Goal: Information Seeking & Learning: Learn about a topic

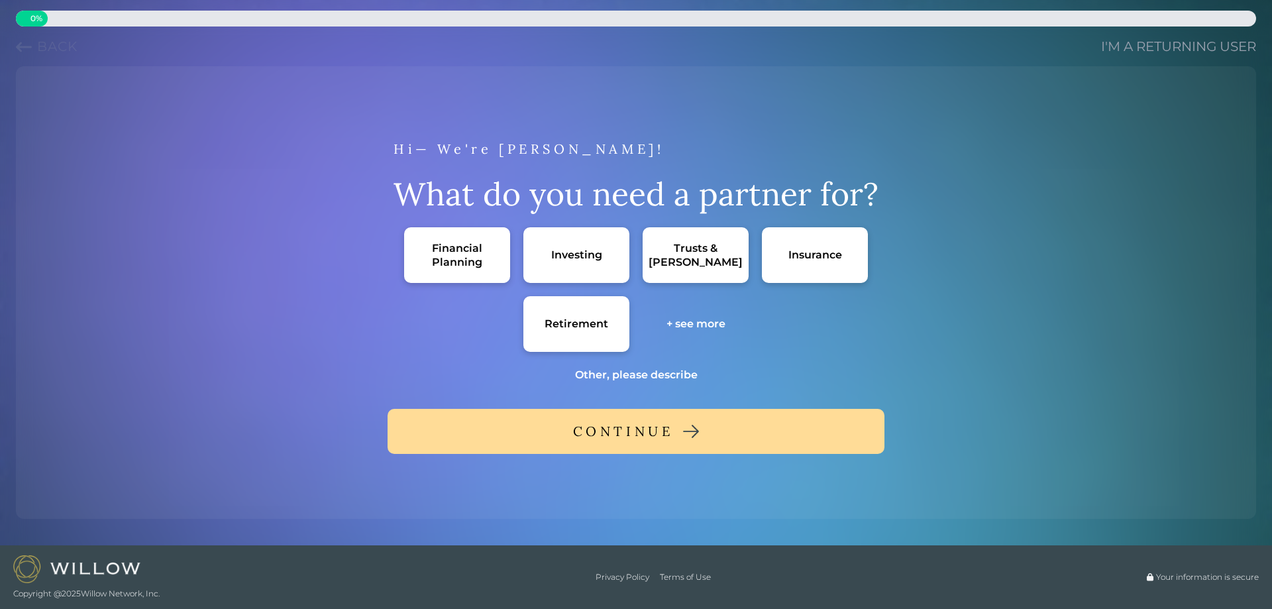
click at [1138, 45] on link "I'm a returning user" at bounding box center [1178, 46] width 155 height 19
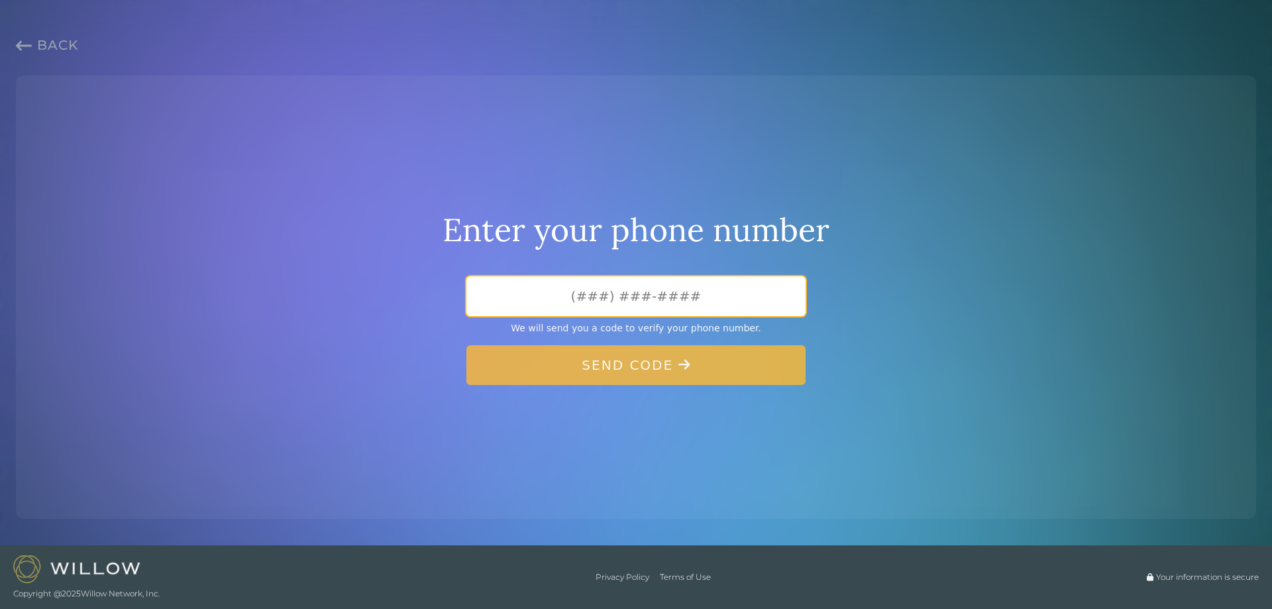
click at [636, 298] on input "tel" at bounding box center [635, 296] width 339 height 40
click at [49, 49] on span "Back" at bounding box center [57, 45] width 41 height 16
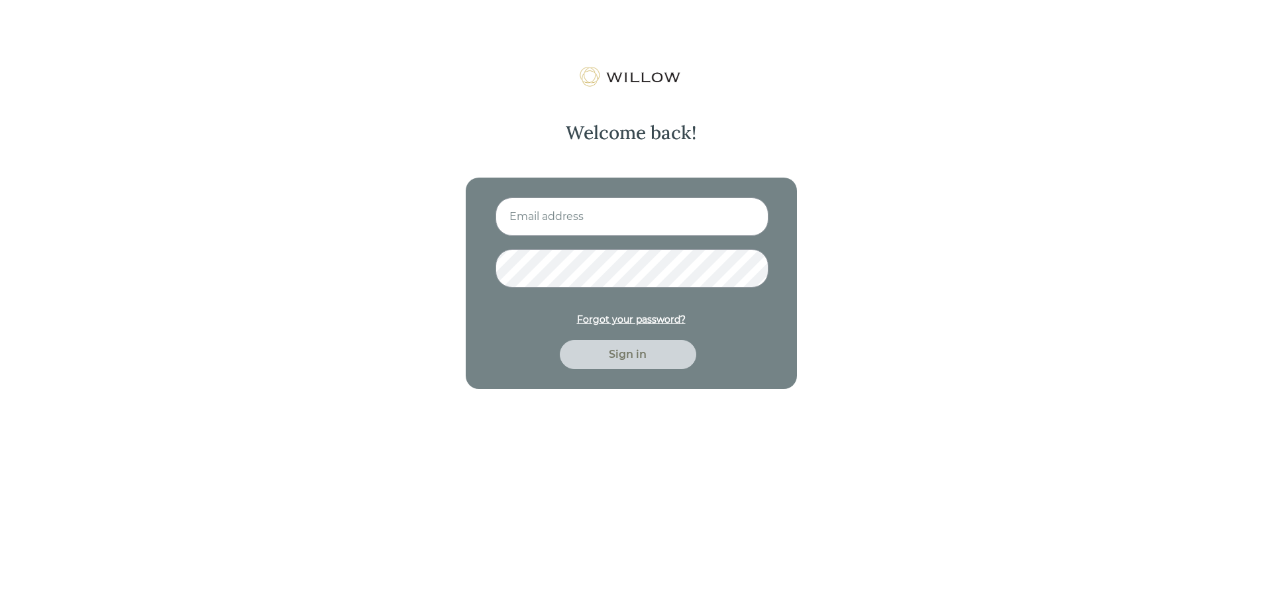
click at [643, 231] on input at bounding box center [631, 216] width 273 height 38
type input "[EMAIL_ADDRESS][DOMAIN_NAME]"
click at [560, 340] on button "Sign in" at bounding box center [628, 354] width 136 height 29
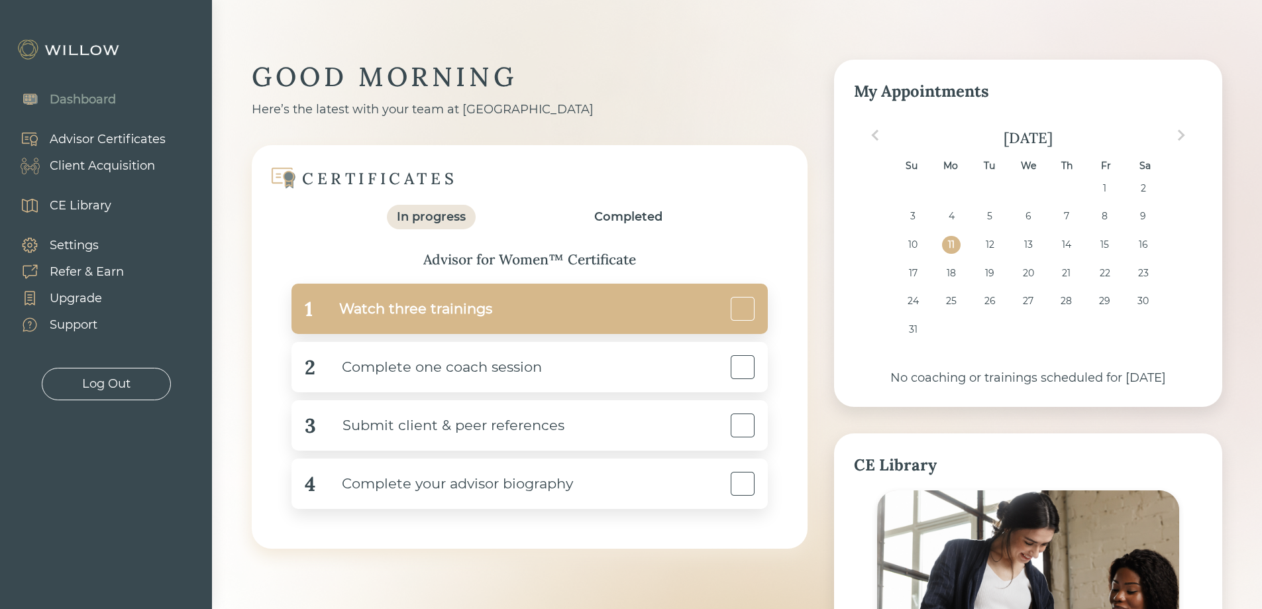
click at [406, 310] on div "Watch three trainings" at bounding box center [403, 309] width 180 height 30
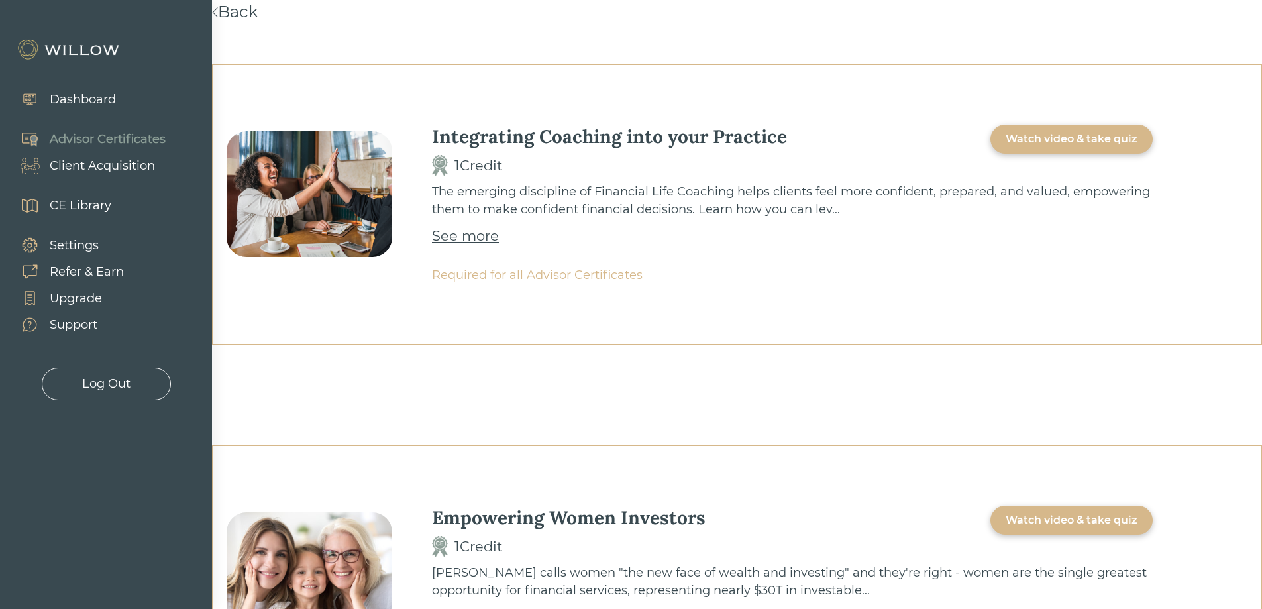
click at [1044, 130] on div "Watch video & take quiz" at bounding box center [1071, 139] width 162 height 29
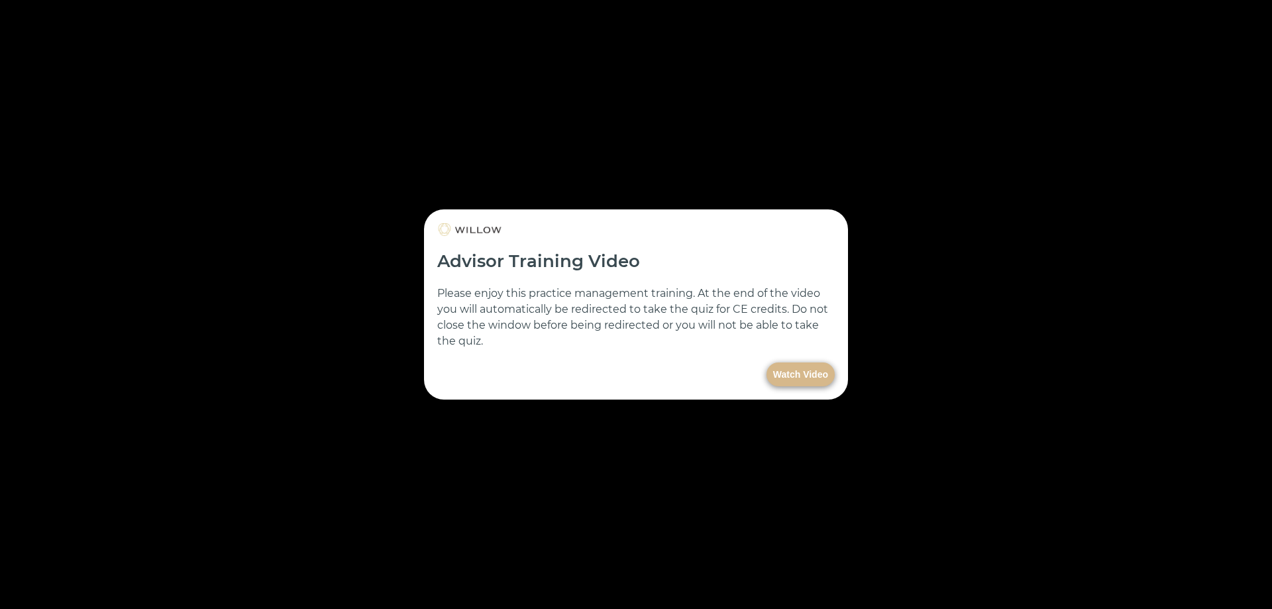
click at [819, 378] on button "Watch Video" at bounding box center [800, 374] width 68 height 24
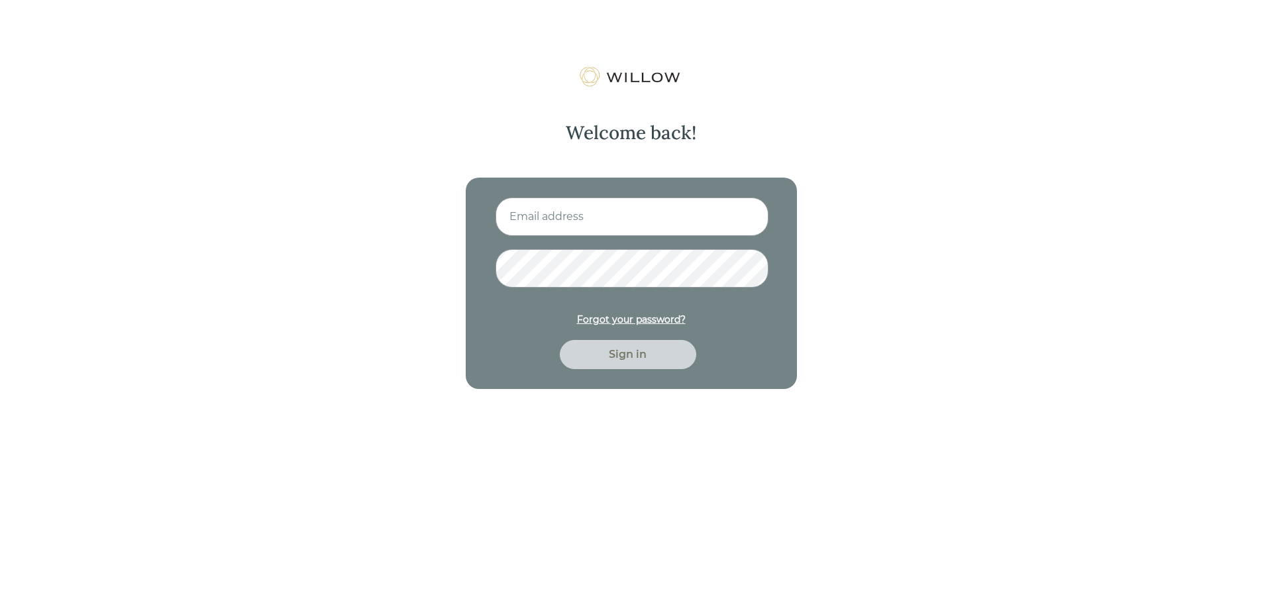
click at [406, 147] on input at bounding box center [631, 216] width 273 height 38
type input "[EMAIL_ADDRESS][DOMAIN_NAME]"
click at [406, 147] on button "Sign in" at bounding box center [628, 354] width 136 height 29
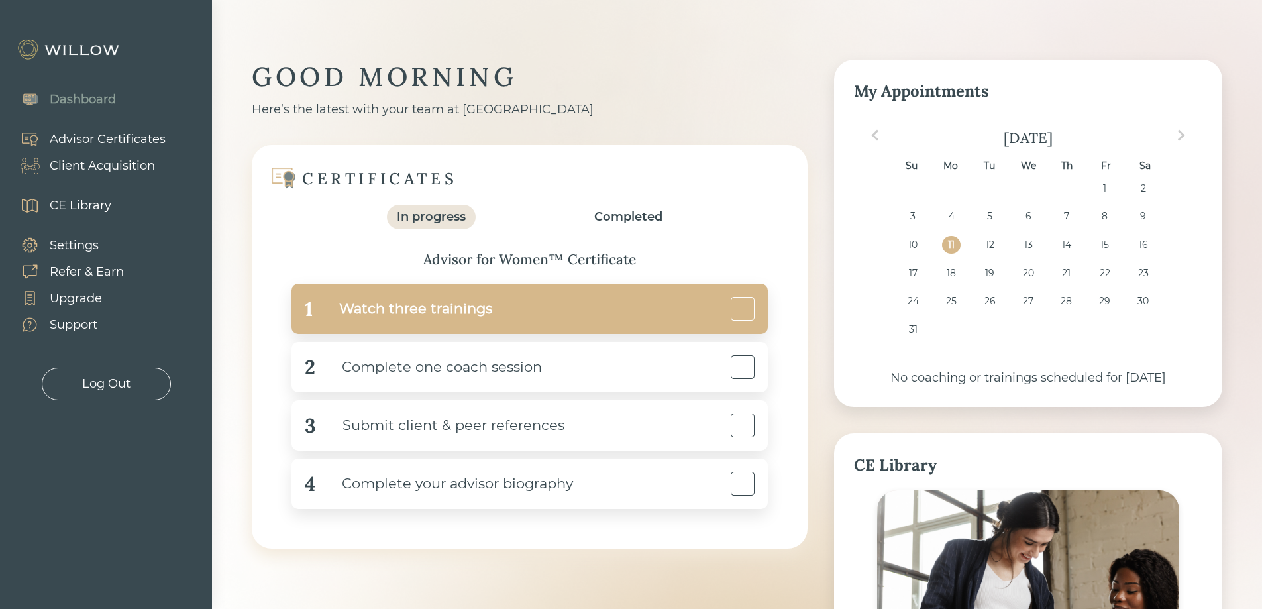
click at [406, 147] on div "1 Watch three trainings" at bounding box center [529, 309] width 476 height 50
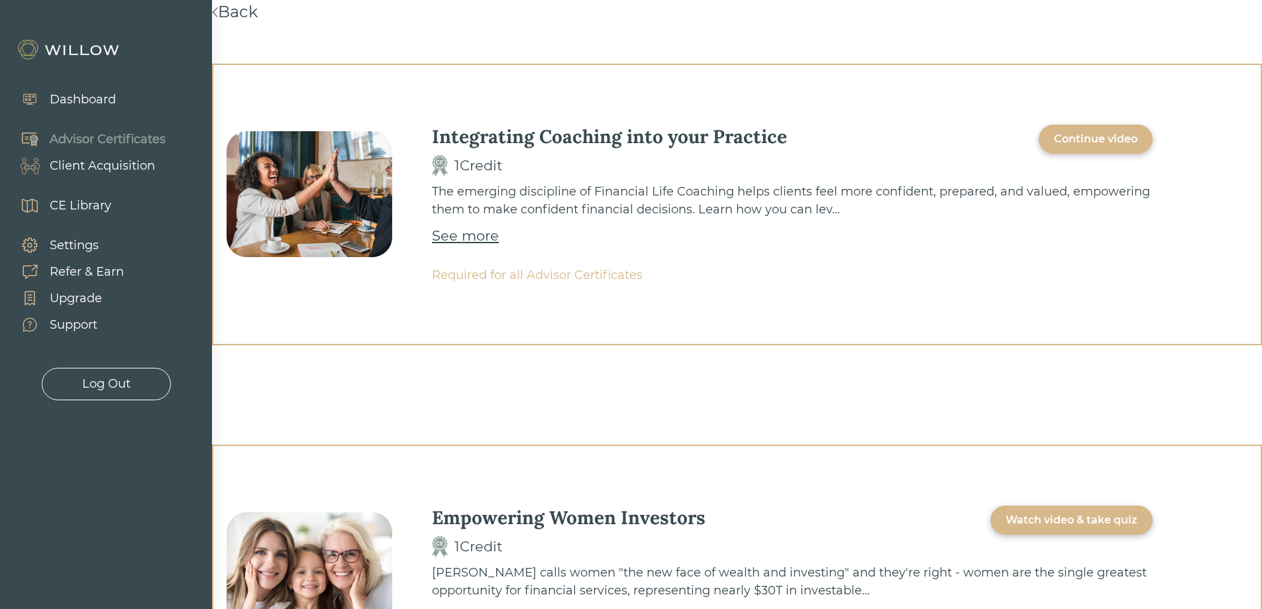
click at [406, 132] on div "Continue video" at bounding box center [1095, 139] width 83 height 16
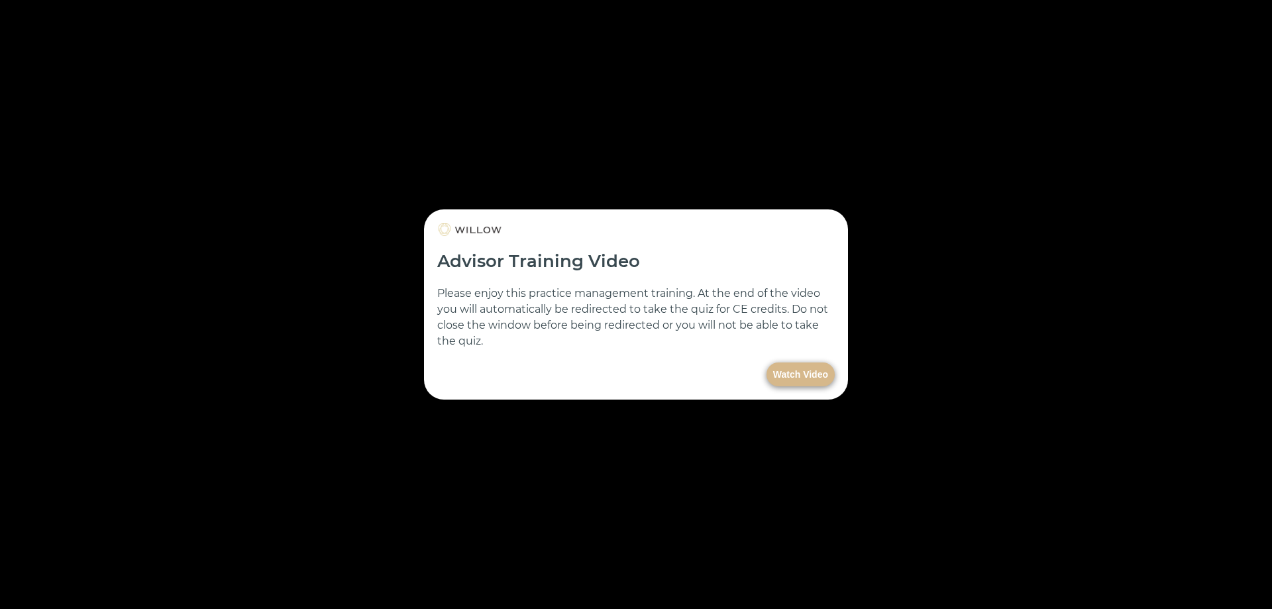
click at [406, 147] on button "Watch Video" at bounding box center [800, 374] width 68 height 24
